Goal: Navigation & Orientation: Find specific page/section

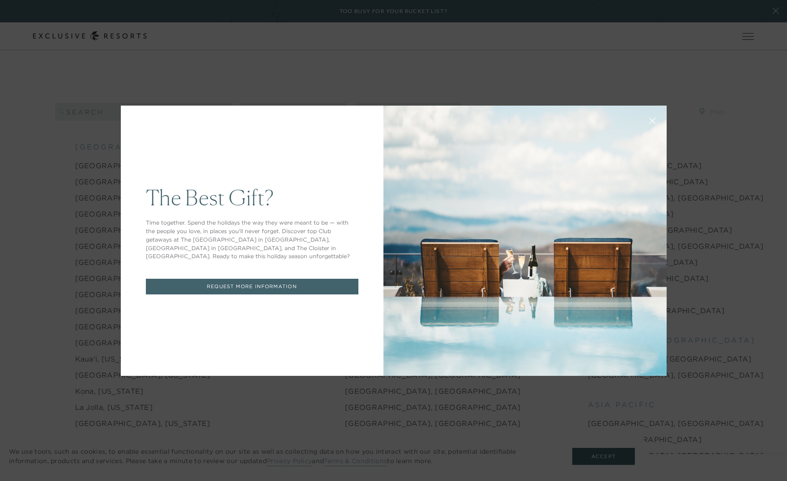
click at [649, 121] on icon at bounding box center [652, 121] width 6 height 6
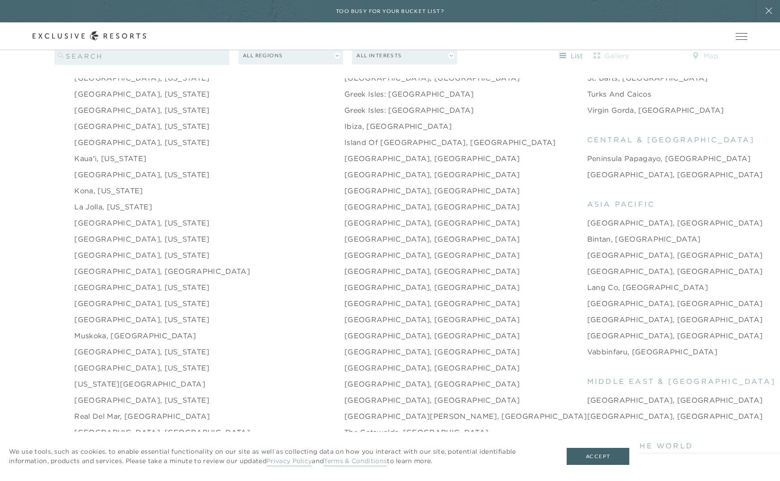
scroll to position [1208, 0]
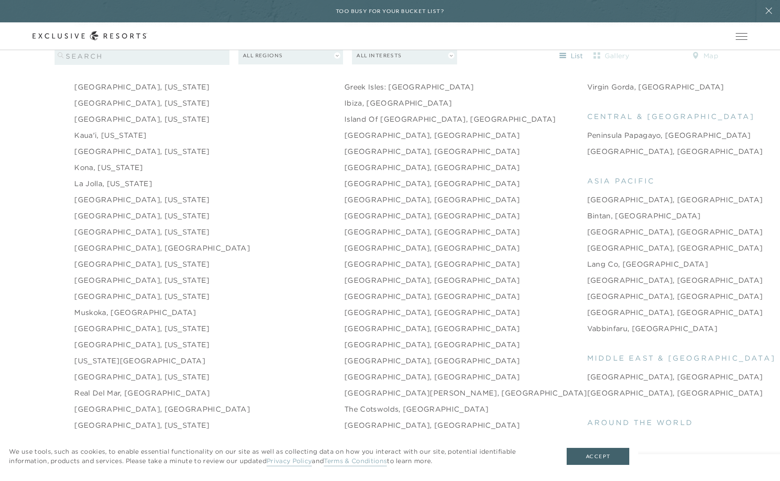
click at [140, 323] on link "Nantucket, Massachusetts" at bounding box center [141, 328] width 135 height 11
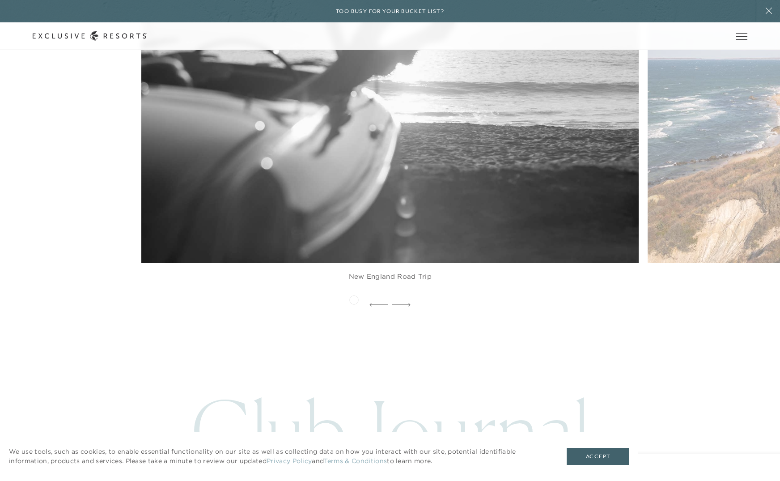
scroll to position [2326, 0]
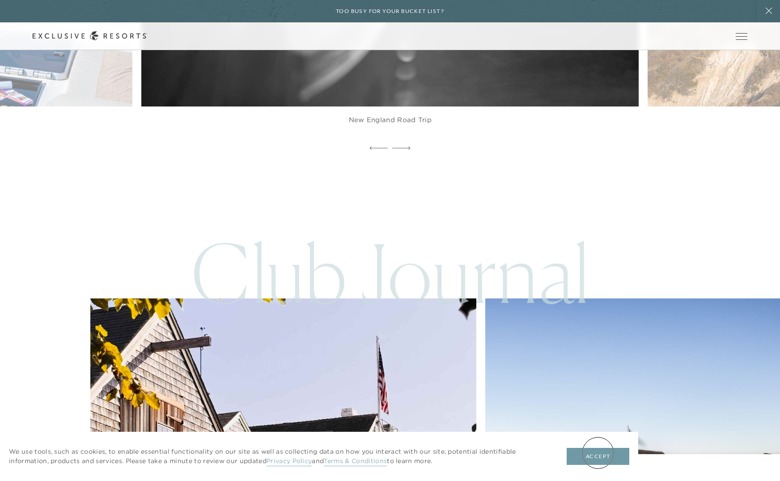
click at [598, 453] on button "Accept" at bounding box center [598, 456] width 63 height 17
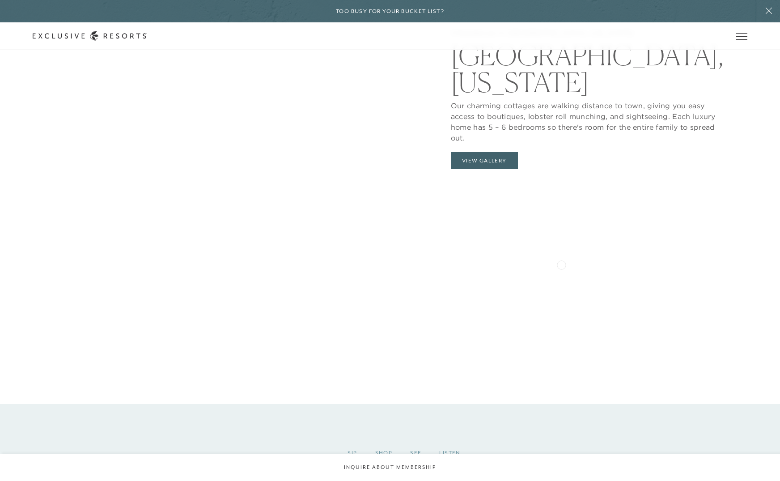
scroll to position [1078, 0]
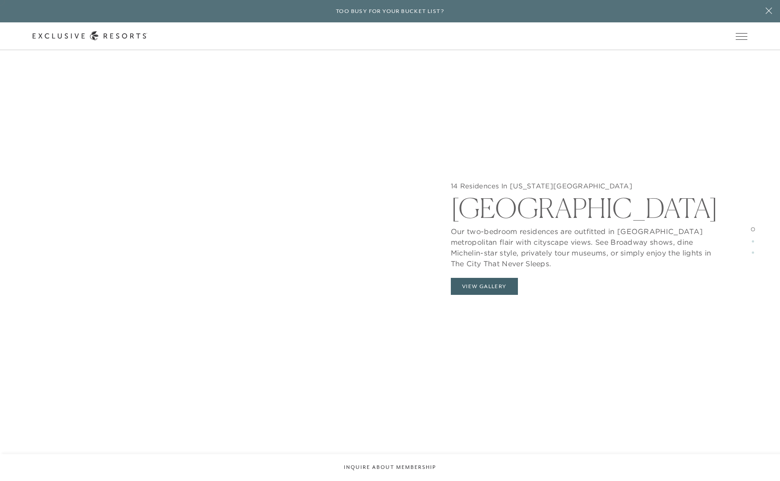
scroll to position [939, 0]
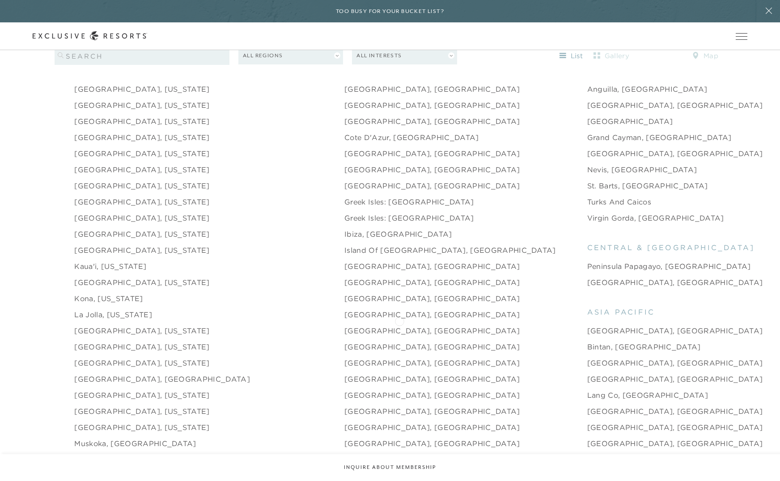
scroll to position [1098, 0]
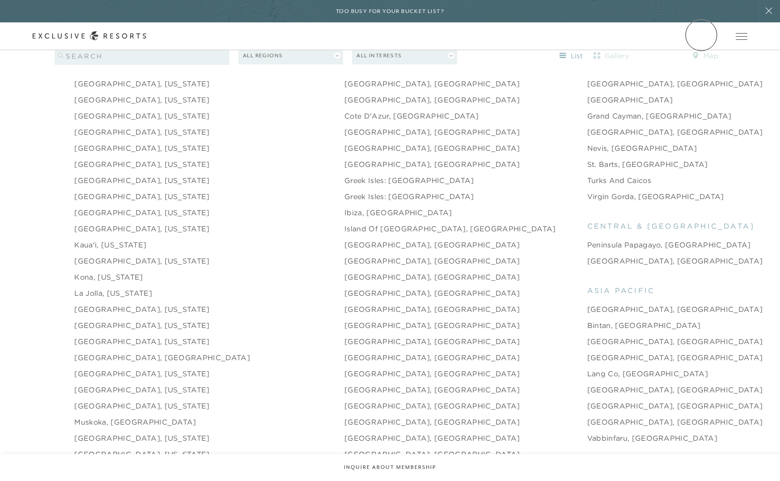
click at [0, 0] on link "Member Login" at bounding box center [0, 0] width 0 height 0
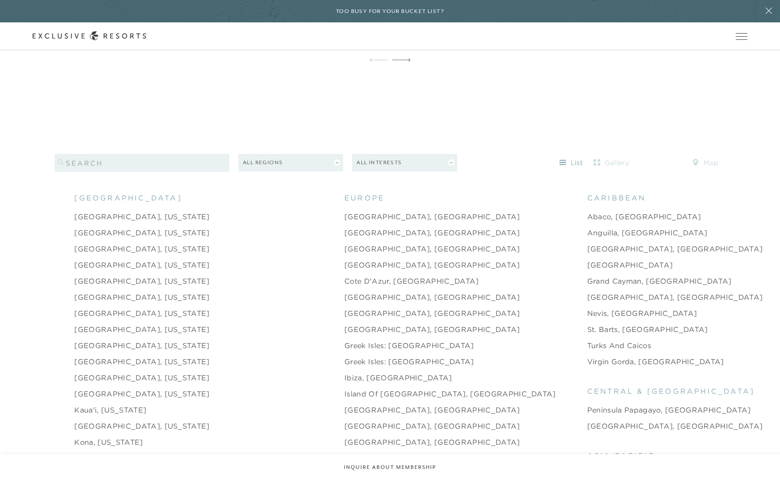
scroll to position [919, 0]
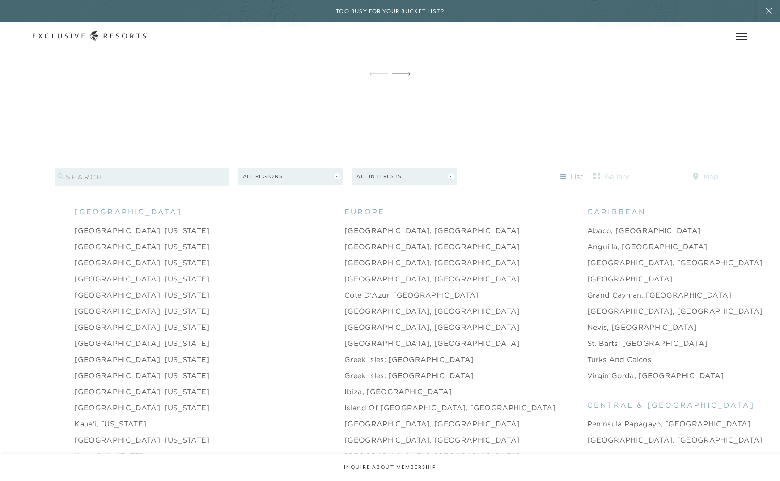
click at [137, 273] on link "[GEOGRAPHIC_DATA], [US_STATE]" at bounding box center [141, 278] width 135 height 11
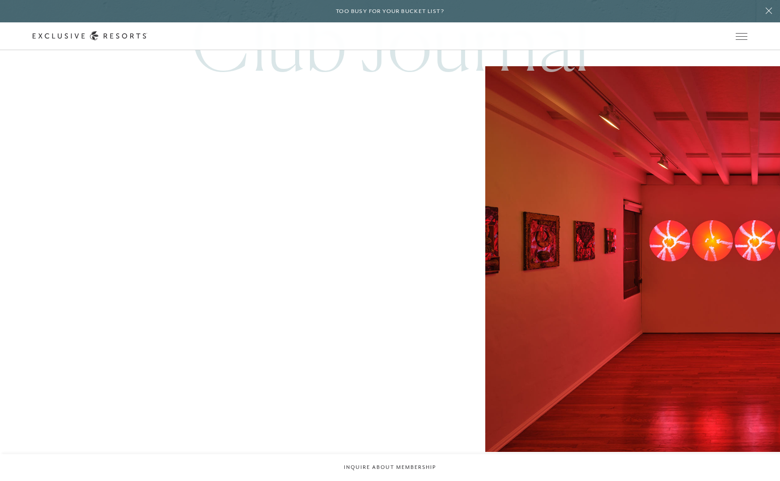
scroll to position [2639, 0]
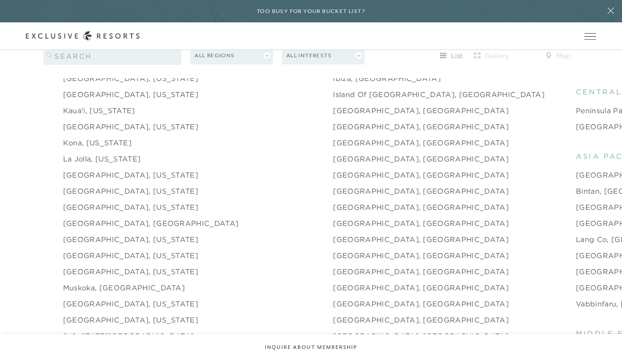
scroll to position [1193, 0]
